Goal: Information Seeking & Learning: Check status

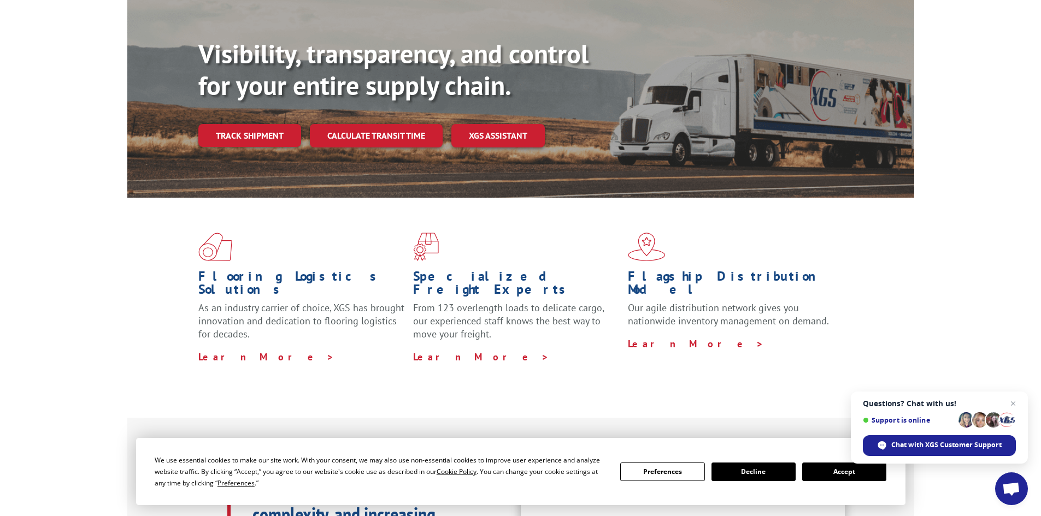
scroll to position [55, 0]
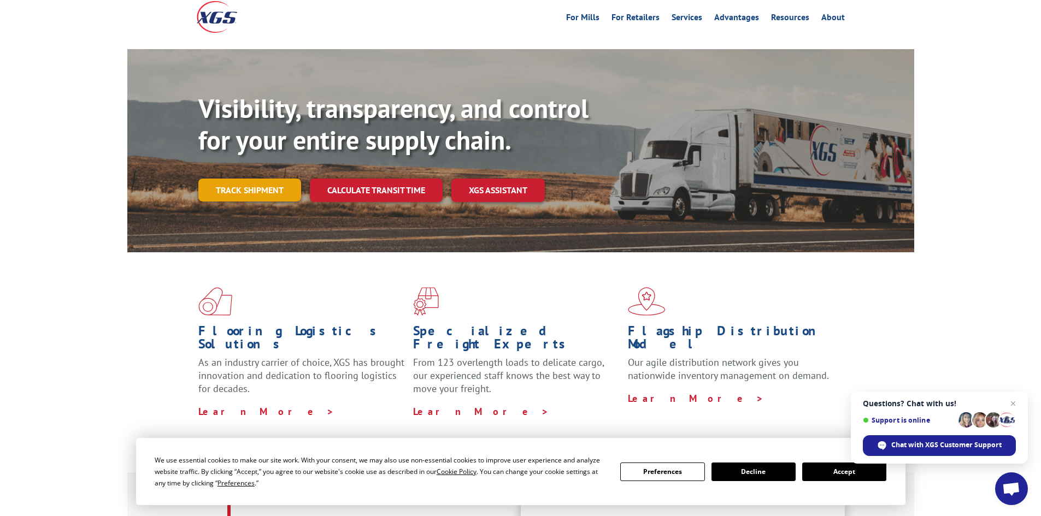
click at [228, 179] on link "Track shipment" at bounding box center [249, 190] width 103 height 23
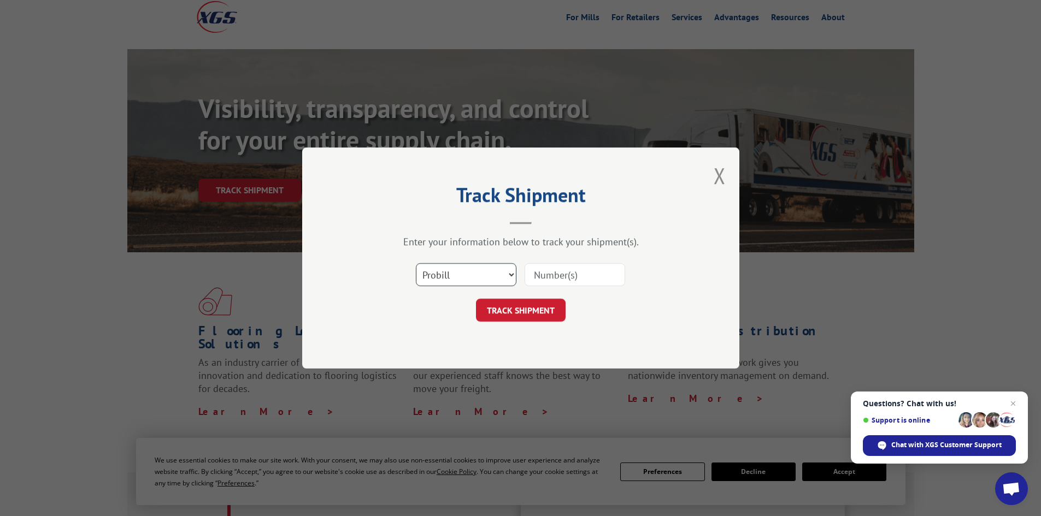
click at [445, 271] on select "Select category... Probill BOL PO" at bounding box center [466, 274] width 101 height 23
select select "bol"
click at [416, 263] on select "Select category... Probill BOL PO" at bounding box center [466, 274] width 101 height 23
click at [556, 270] on input at bounding box center [574, 274] width 101 height 23
paste input "6016144"
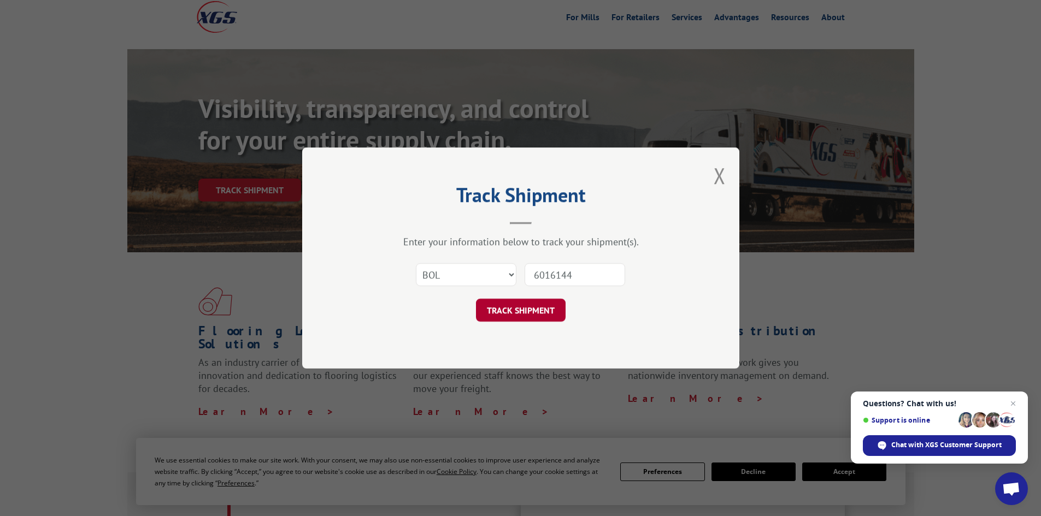
type input "6016144"
click at [527, 309] on button "TRACK SHIPMENT" at bounding box center [521, 310] width 90 height 23
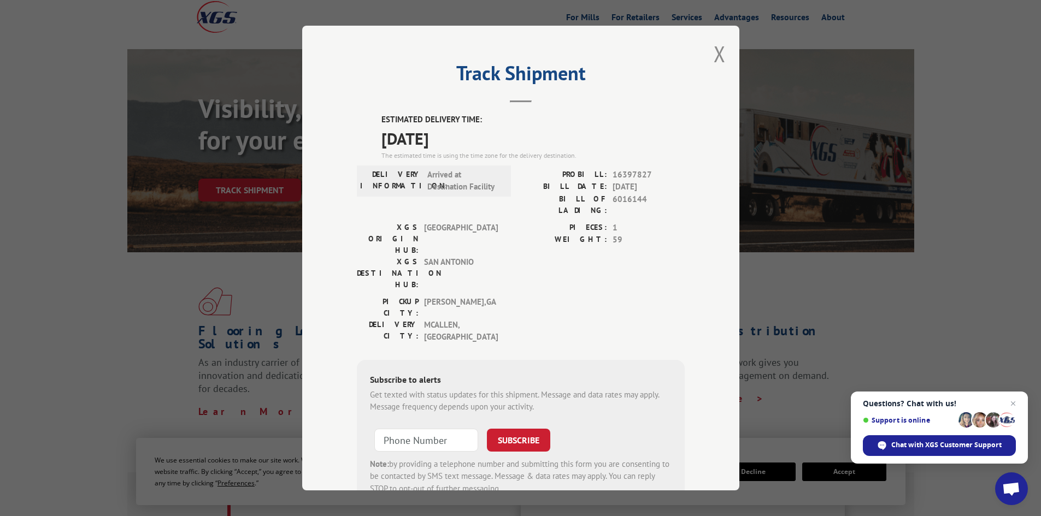
drag, startPoint x: 368, startPoint y: 116, endPoint x: 489, endPoint y: 132, distance: 122.8
click at [489, 132] on div "ESTIMATED DELIVERY TIME: [DATE] The estimated time is using the time zone for t…" at bounding box center [521, 311] width 328 height 394
copy div "ESTIMATED DELIVERY TIME: [DATE]"
